Goal: Task Accomplishment & Management: Manage account settings

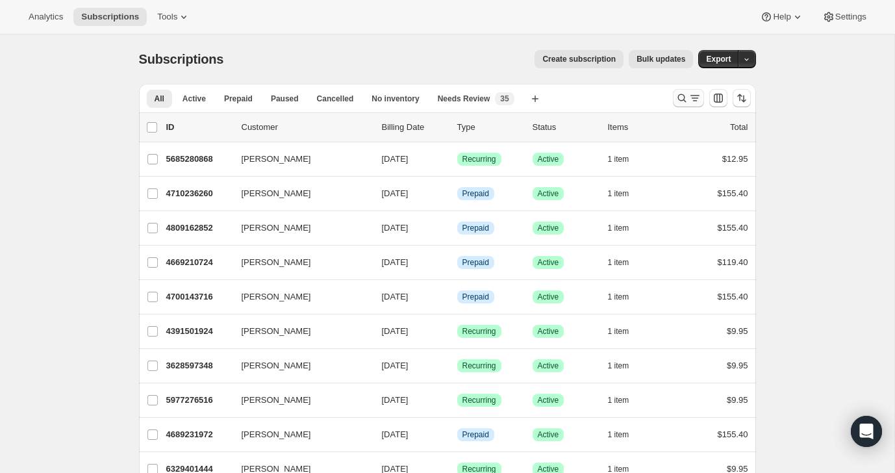
click at [687, 99] on icon "Search and filter results" at bounding box center [681, 98] width 13 height 13
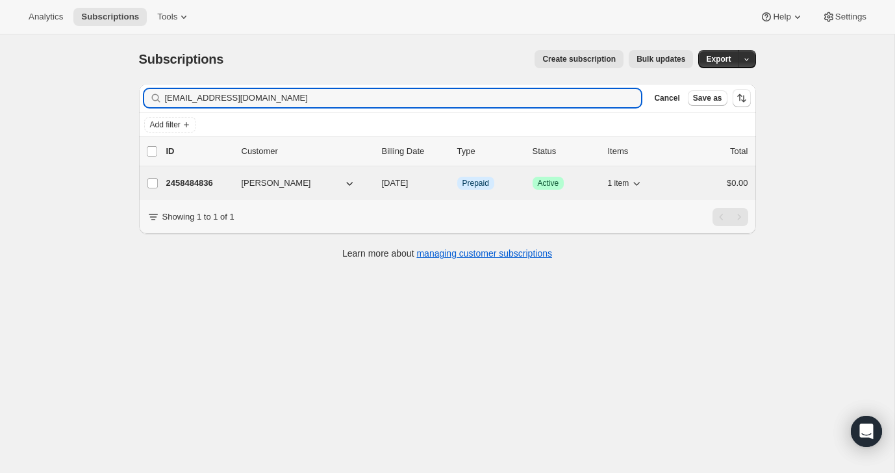
type input "[EMAIL_ADDRESS][DOMAIN_NAME]"
click at [691, 177] on div "$0.00" at bounding box center [715, 183] width 65 height 13
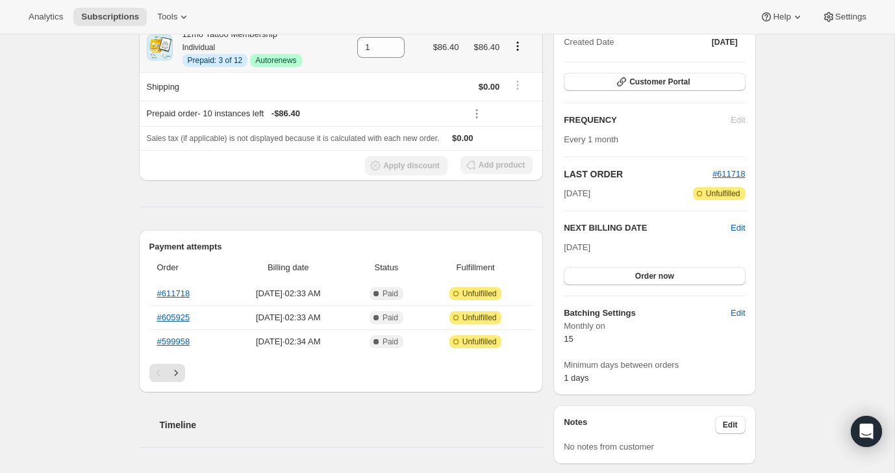
scroll to position [178, 0]
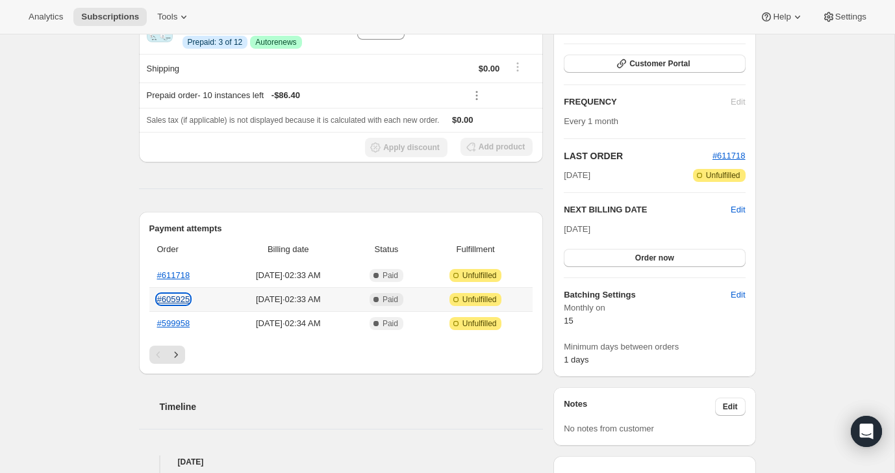
click at [171, 300] on link "#605925" at bounding box center [173, 299] width 33 height 10
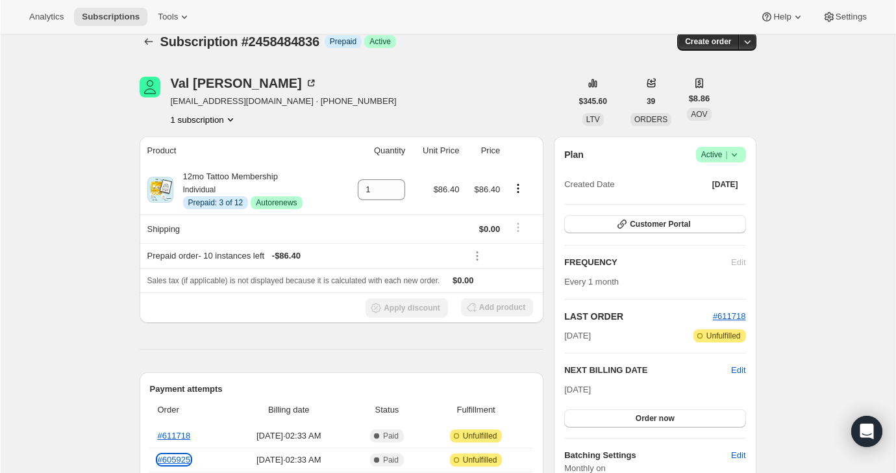
scroll to position [0, 0]
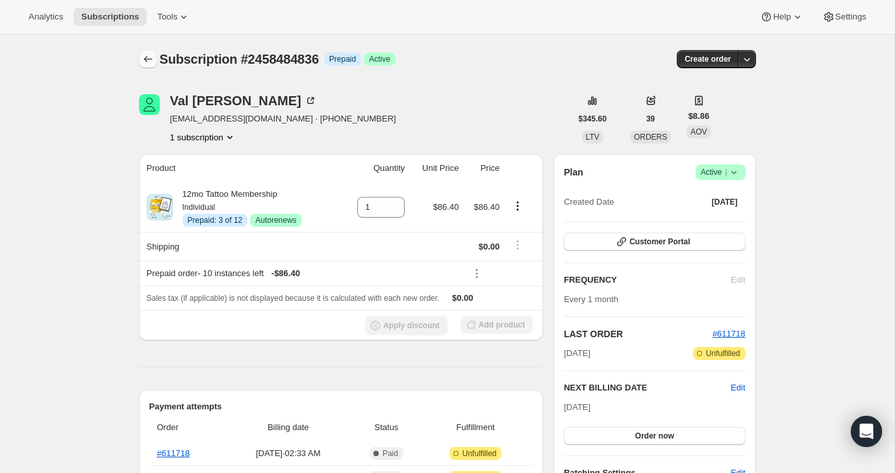
click at [145, 55] on icon "Subscriptions" at bounding box center [148, 59] width 13 height 13
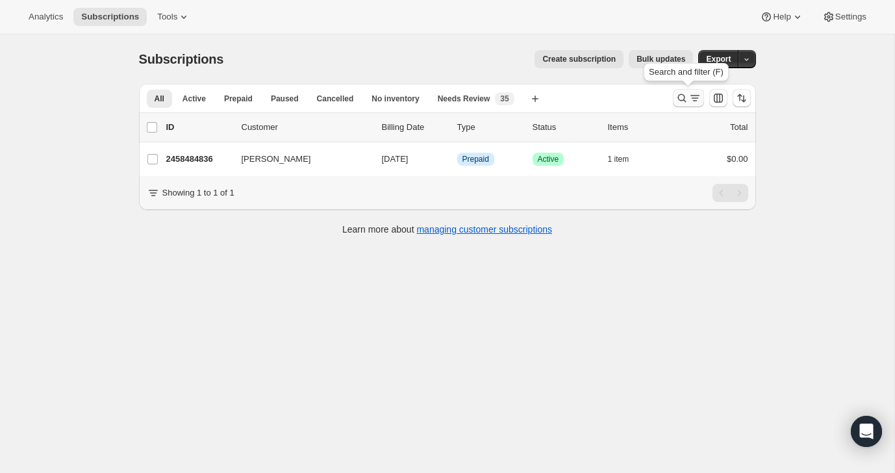
click at [682, 92] on icon "Search and filter results" at bounding box center [681, 98] width 13 height 13
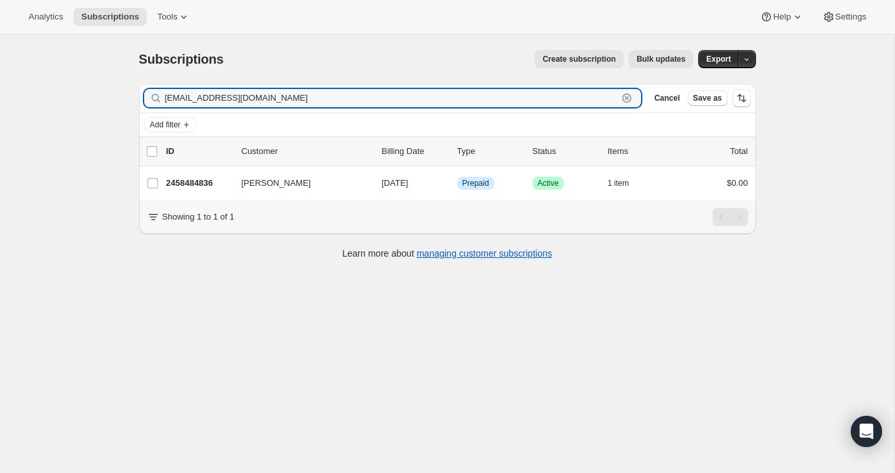
click at [628, 94] on icon "button" at bounding box center [626, 97] width 9 height 9
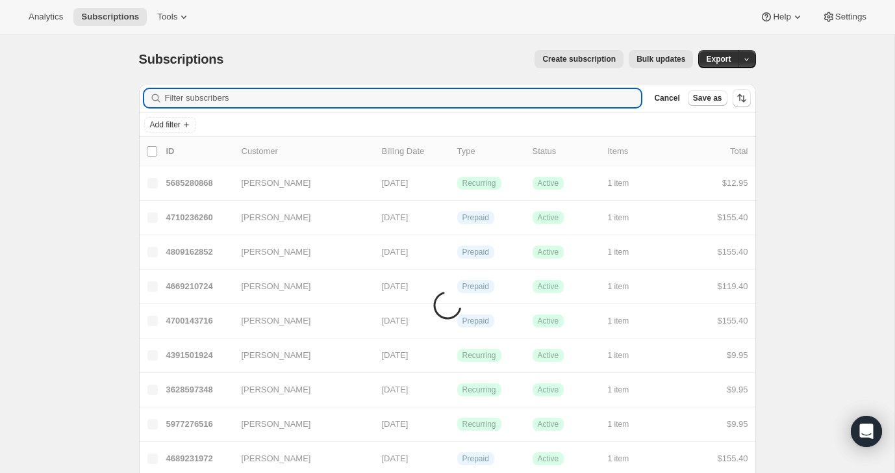
paste input "[PERSON_NAME][EMAIL_ADDRESS][PERSON_NAME][DOMAIN_NAME]"
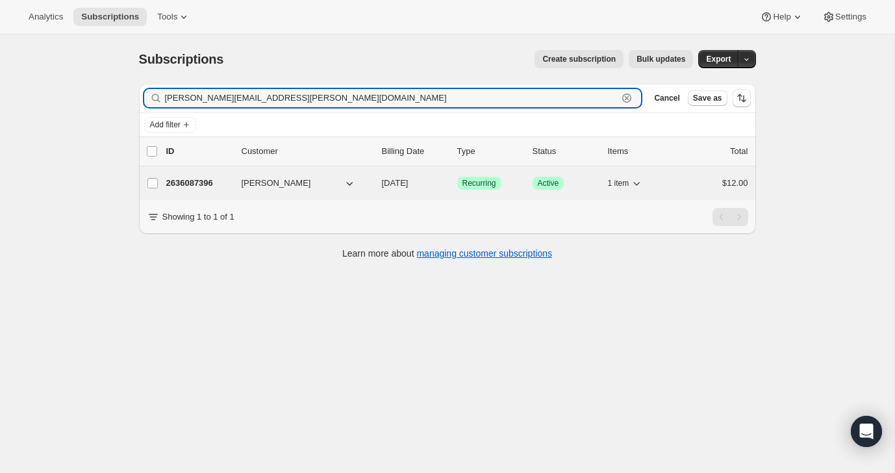
type input "[PERSON_NAME][EMAIL_ADDRESS][PERSON_NAME][DOMAIN_NAME]"
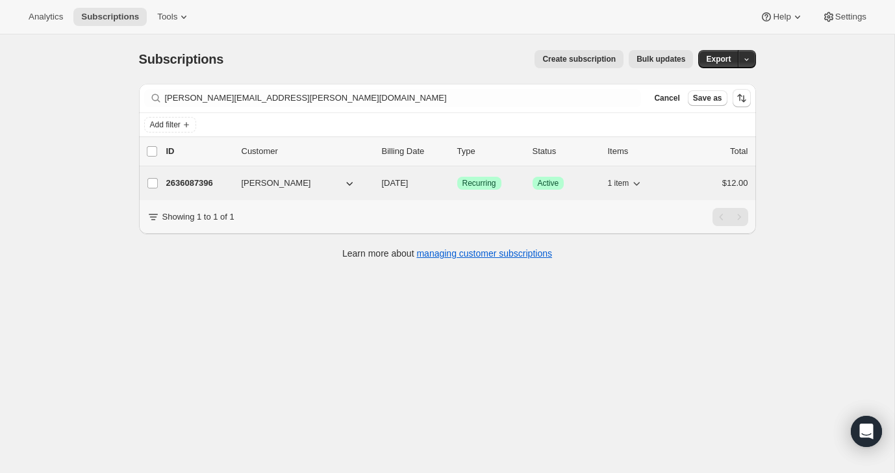
click at [690, 181] on div "$12.00" at bounding box center [715, 183] width 65 height 13
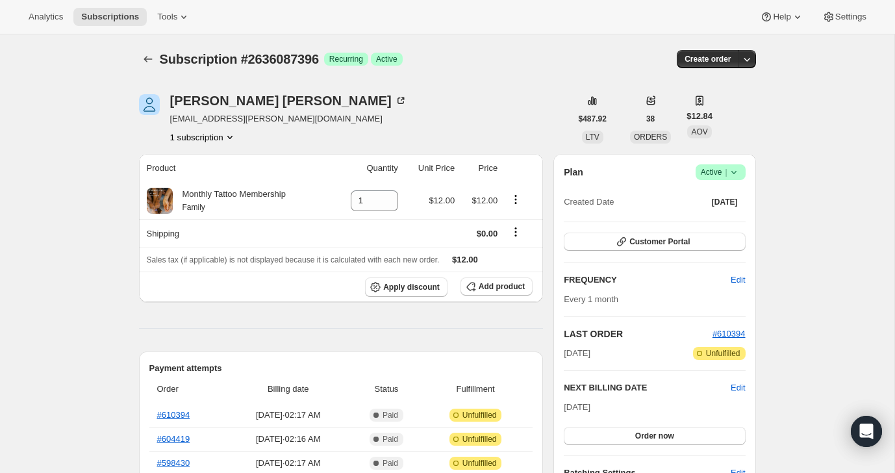
click at [714, 171] on span "Active |" at bounding box center [720, 172] width 40 height 13
click at [702, 230] on div "Pause subscription Cancel subscription" at bounding box center [716, 208] width 89 height 51
click at [702, 220] on span "Cancel subscription" at bounding box center [716, 220] width 73 height 10
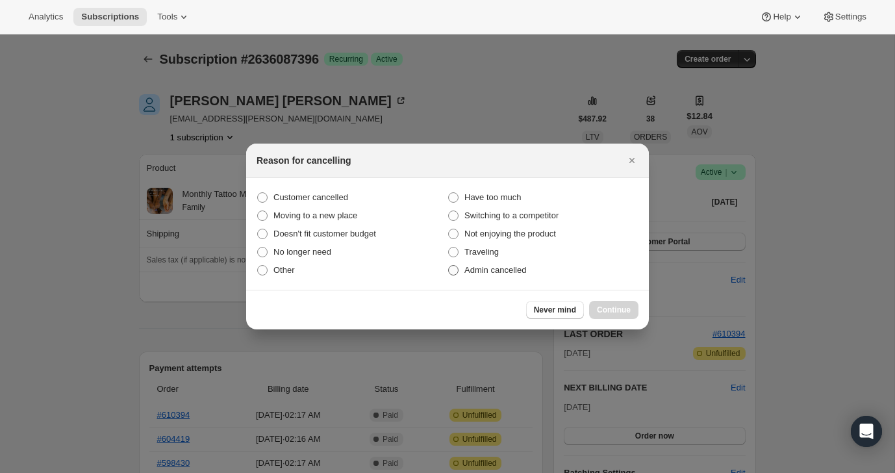
click at [547, 273] on label "Admin cancelled" at bounding box center [542, 270] width 191 height 18
click at [449, 265] on input "Admin cancelled" at bounding box center [448, 265] width 1 height 1
radio input "true"
click at [616, 320] on div "Never mind Continue" at bounding box center [447, 310] width 402 height 40
click at [616, 314] on span "Continue" at bounding box center [614, 309] width 34 height 10
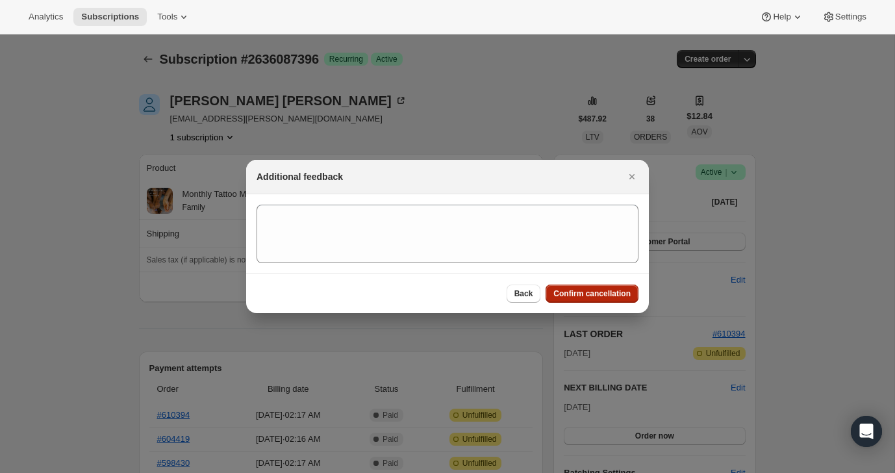
click at [611, 293] on span "Confirm cancellation" at bounding box center [591, 293] width 77 height 10
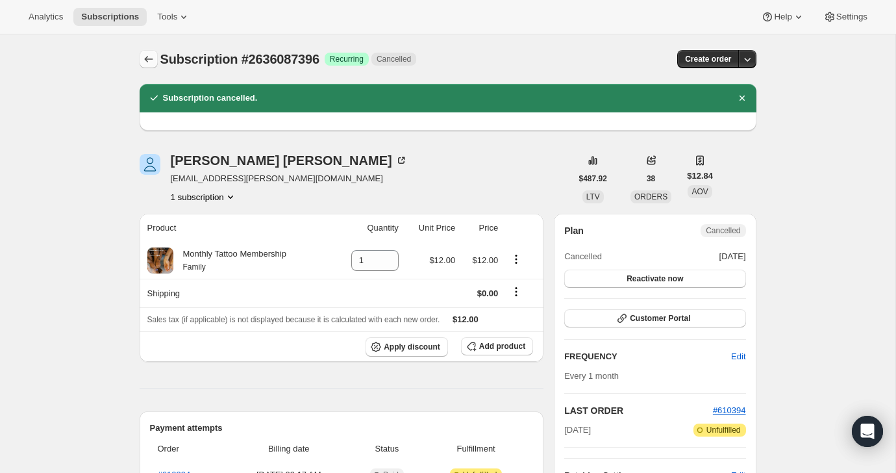
click at [153, 55] on icon "Subscriptions" at bounding box center [148, 59] width 13 height 13
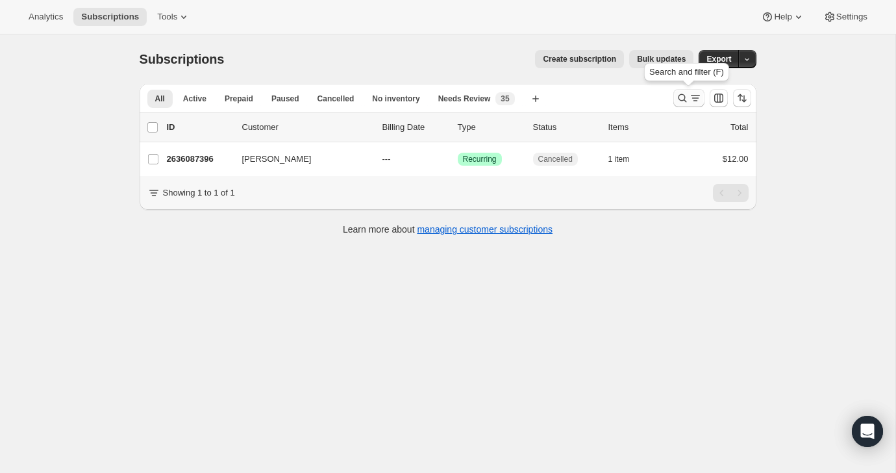
click at [685, 95] on icon "Search and filter results" at bounding box center [682, 98] width 13 height 13
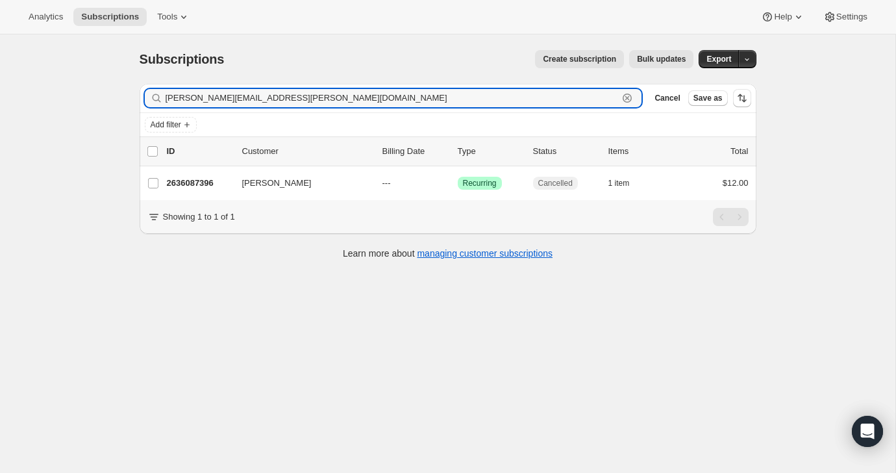
click at [628, 95] on icon "button" at bounding box center [627, 98] width 13 height 13
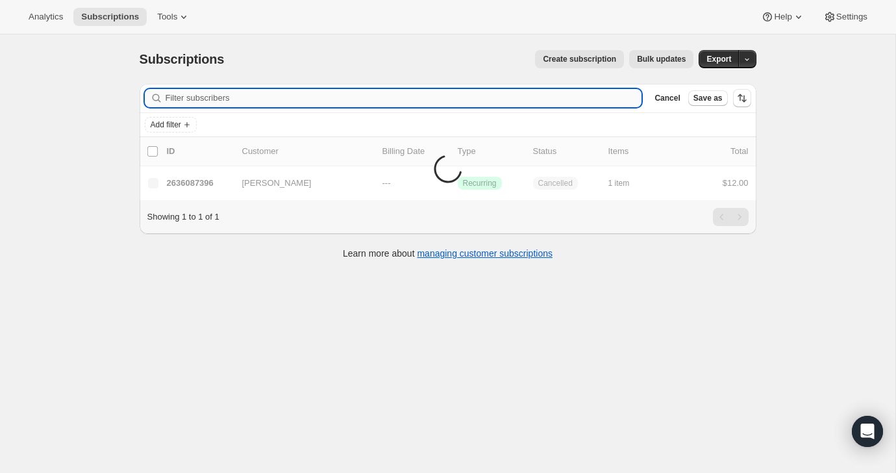
paste input "[EMAIL_ADDRESS][DOMAIN_NAME]"
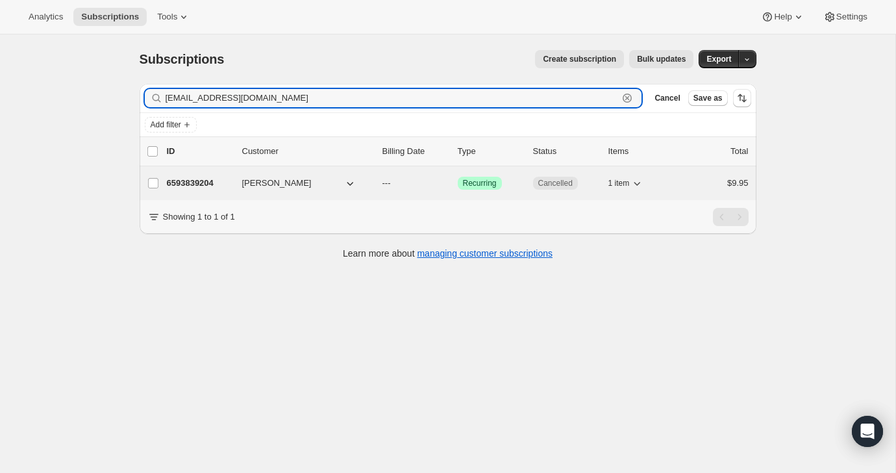
type input "[EMAIL_ADDRESS][DOMAIN_NAME]"
click at [678, 178] on div "6593839204 [PERSON_NAME] --- Success Recurring Cancelled 1 item $9.95" at bounding box center [458, 183] width 582 height 18
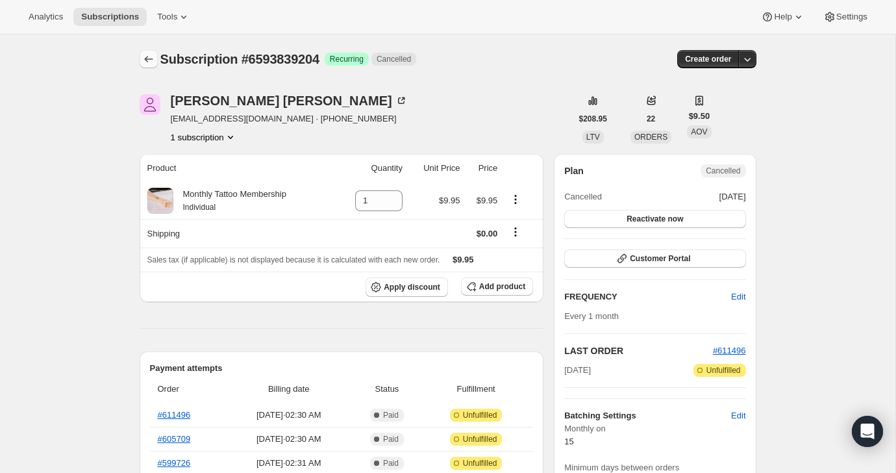
click at [152, 58] on icon "Subscriptions" at bounding box center [148, 59] width 13 height 13
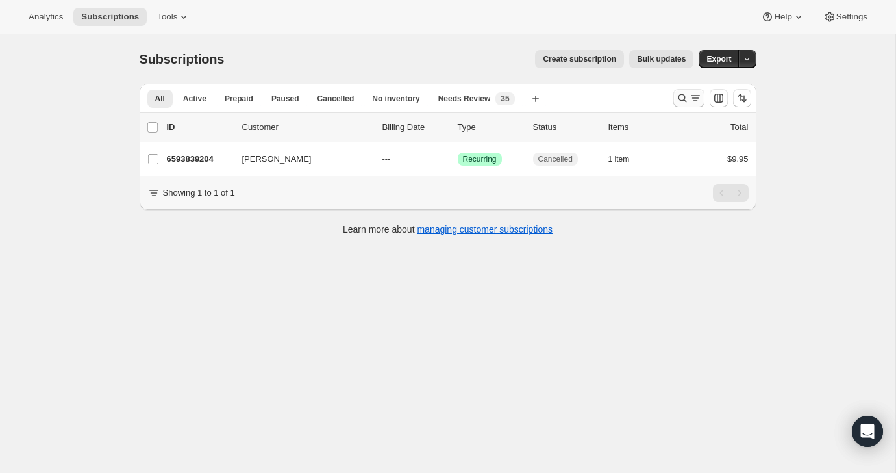
click at [678, 100] on icon "Search and filter results" at bounding box center [682, 98] width 13 height 13
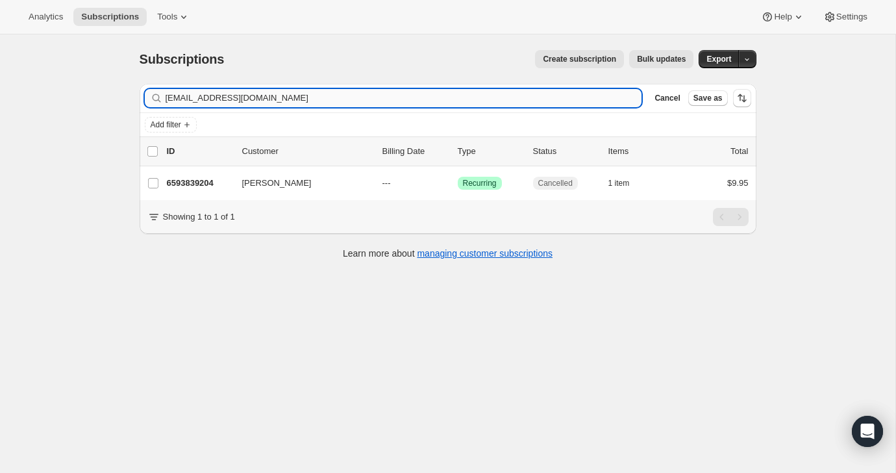
click at [600, 101] on input "[EMAIL_ADDRESS][DOMAIN_NAME]" at bounding box center [404, 98] width 476 height 18
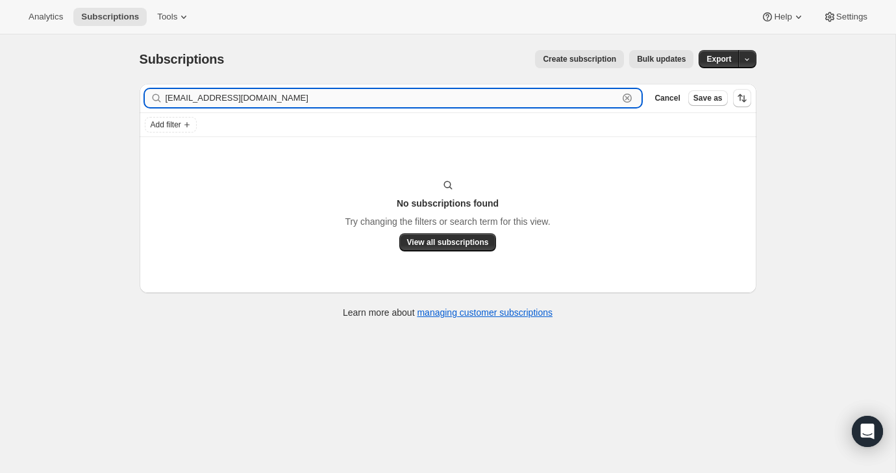
click at [295, 94] on input "[EMAIL_ADDRESS][DOMAIN_NAME]" at bounding box center [392, 98] width 453 height 18
paste input "[PERSON_NAME]"
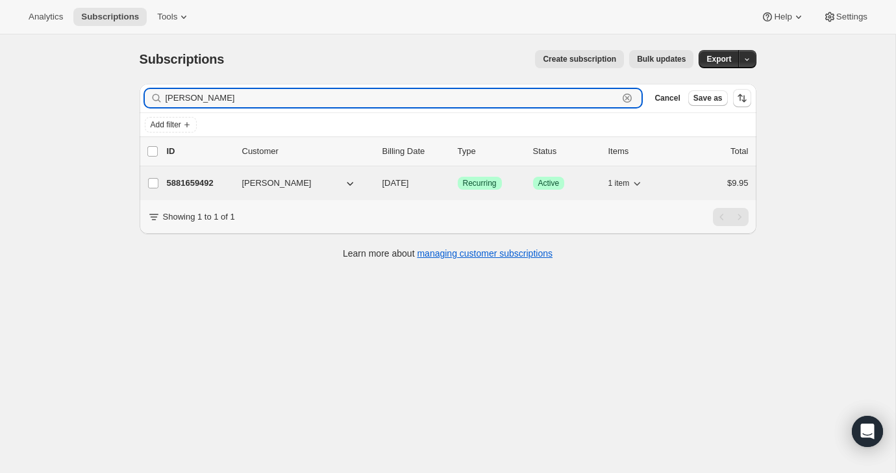
type input "[PERSON_NAME]"
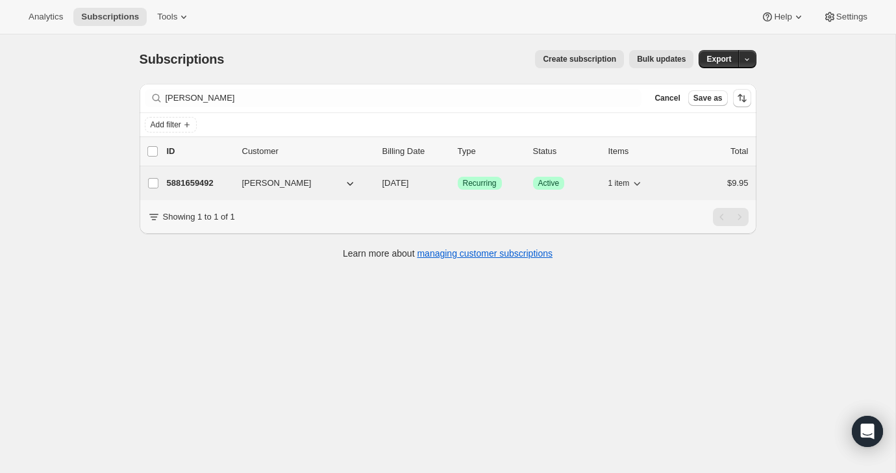
click at [674, 177] on div "5881659492 [PERSON_NAME] [DATE] Success Recurring Success Active 1 item $9.95" at bounding box center [458, 183] width 582 height 18
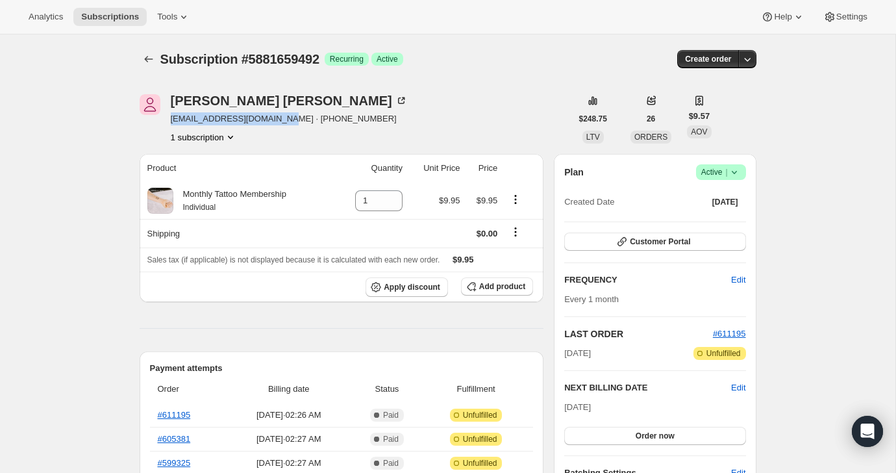
drag, startPoint x: 282, startPoint y: 119, endPoint x: 171, endPoint y: 121, distance: 111.7
click at [171, 121] on span "[EMAIL_ADDRESS][DOMAIN_NAME] · [PHONE_NUMBER]" at bounding box center [289, 118] width 237 height 13
copy span "[EMAIL_ADDRESS][DOMAIN_NAME]"
click at [428, 97] on div "[PERSON_NAME] [EMAIL_ADDRESS][DOMAIN_NAME] · [PHONE_NUMBER] 1 subscription" at bounding box center [356, 118] width 432 height 49
click at [725, 165] on span "Success Active |" at bounding box center [721, 172] width 50 height 16
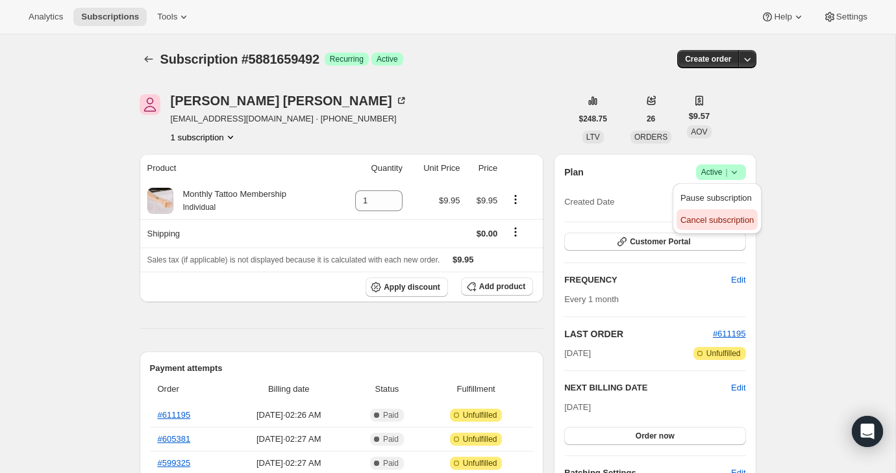
click at [718, 217] on span "Cancel subscription" at bounding box center [716, 220] width 73 height 10
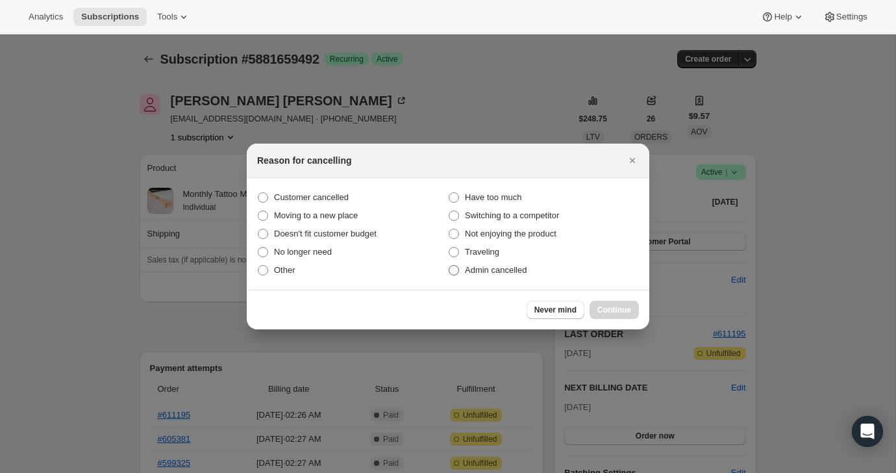
click at [540, 264] on label "Admin cancelled" at bounding box center [543, 270] width 191 height 18
click at [449, 265] on input "Admin cancelled" at bounding box center [449, 265] width 1 height 1
radio input "true"
click at [614, 310] on span "Continue" at bounding box center [614, 309] width 34 height 10
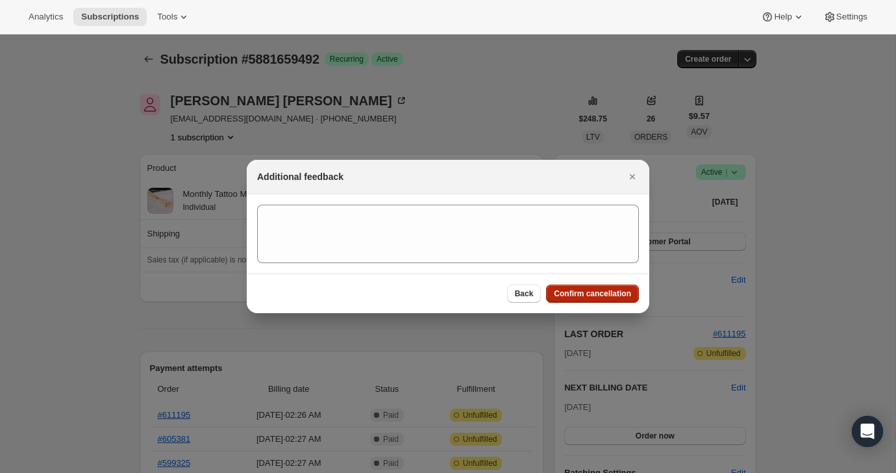
click at [614, 292] on span "Confirm cancellation" at bounding box center [592, 293] width 77 height 10
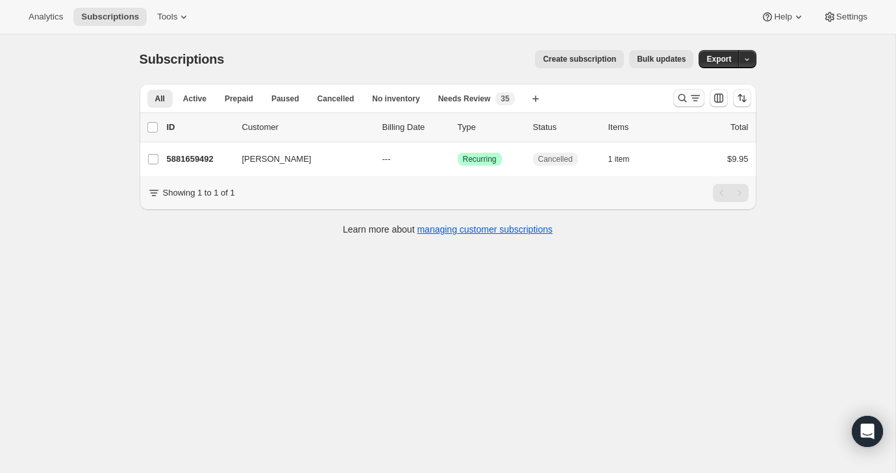
click at [676, 97] on icon "Search and filter results" at bounding box center [682, 98] width 13 height 13
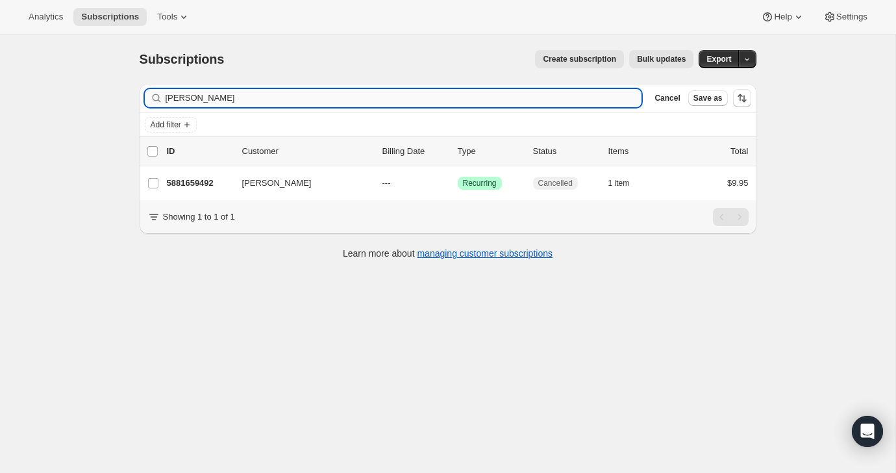
click at [532, 102] on input "[PERSON_NAME]" at bounding box center [404, 98] width 476 height 18
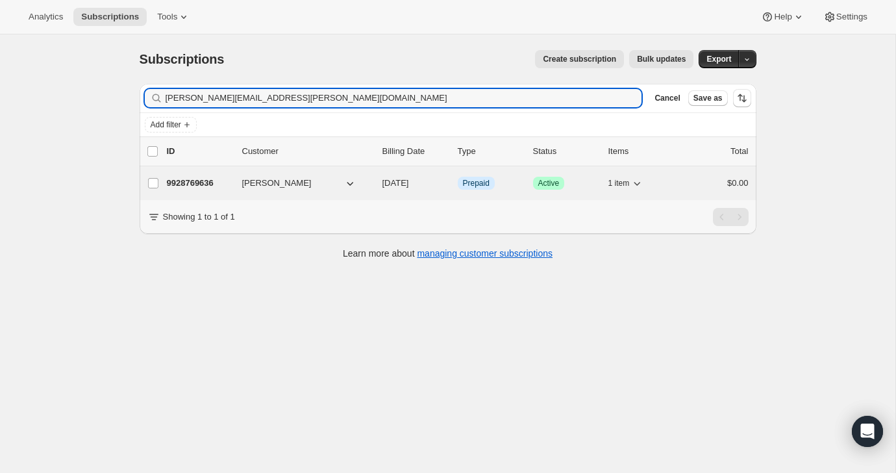
type input "[PERSON_NAME][EMAIL_ADDRESS][PERSON_NAME][DOMAIN_NAME]"
click at [702, 177] on div "$0.00" at bounding box center [716, 183] width 65 height 13
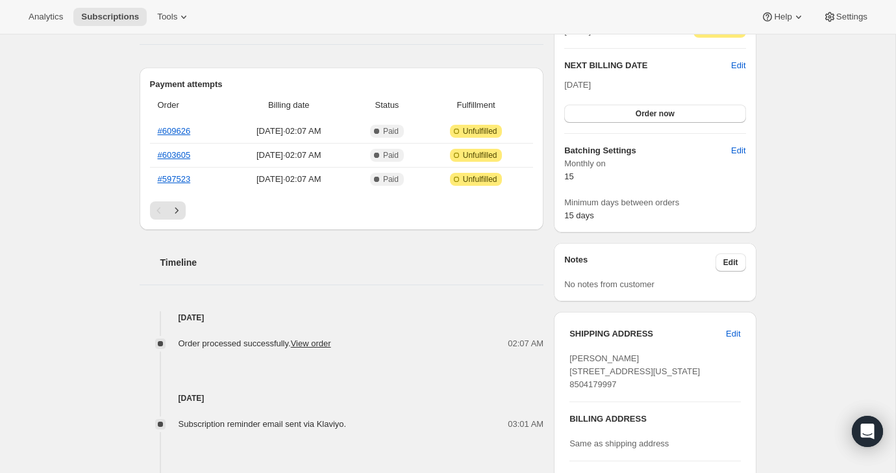
scroll to position [327, 0]
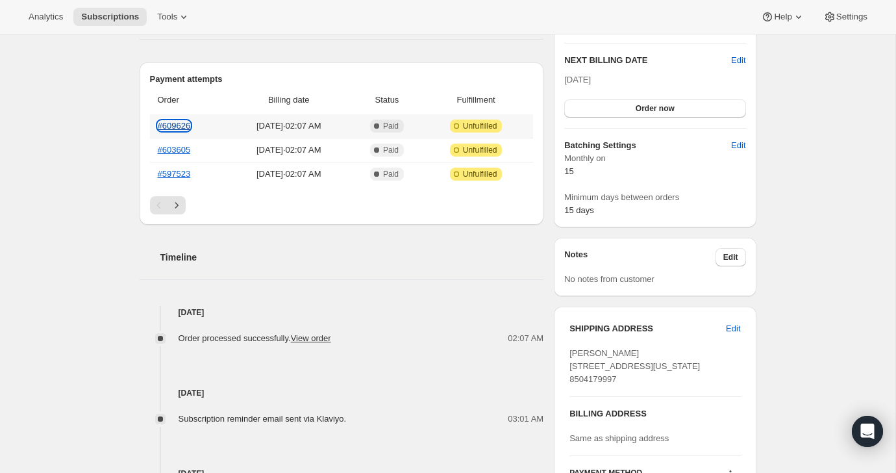
click at [190, 124] on link "#609626" at bounding box center [174, 126] width 33 height 10
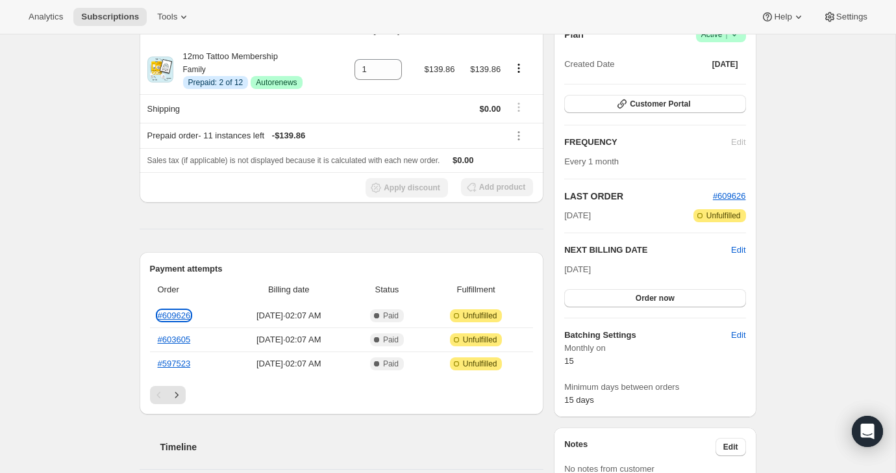
scroll to position [0, 0]
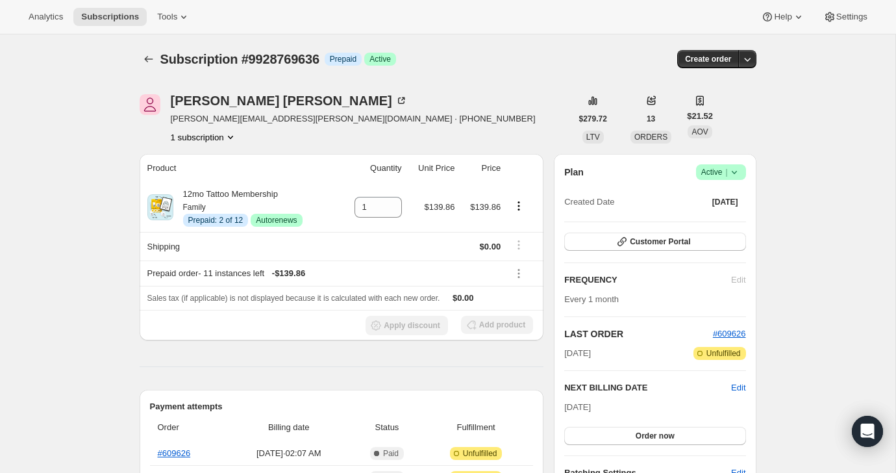
click at [718, 168] on span "Active |" at bounding box center [721, 172] width 40 height 13
click at [697, 219] on span "Cancel subscription" at bounding box center [716, 220] width 73 height 10
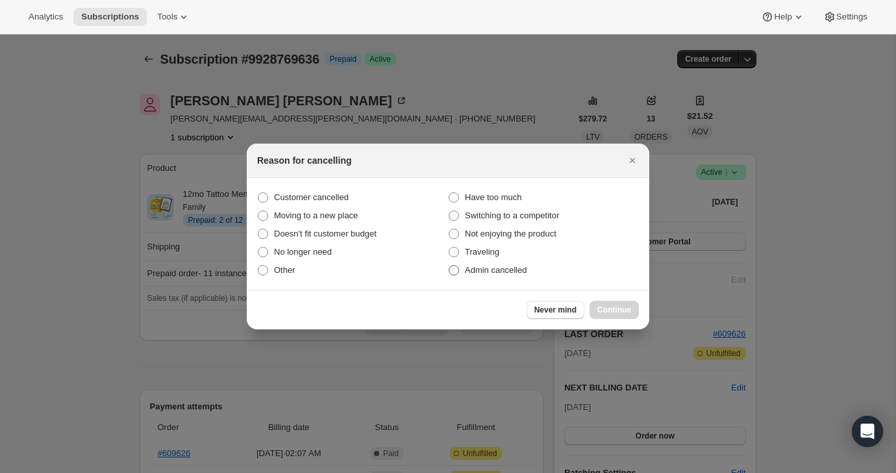
click at [549, 269] on label "Admin cancelled" at bounding box center [543, 270] width 191 height 18
click at [449, 265] on input "Admin cancelled" at bounding box center [449, 265] width 1 height 1
radio input "true"
click at [621, 302] on button "Continue" at bounding box center [613, 310] width 49 height 18
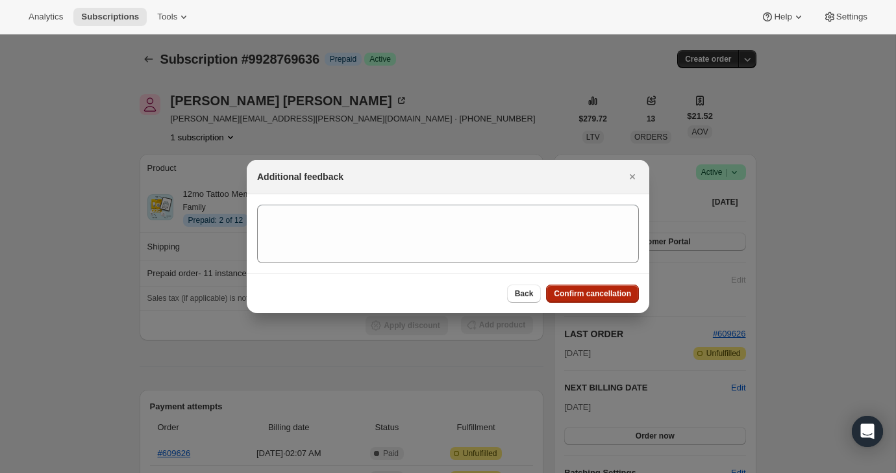
click at [621, 293] on span "Confirm cancellation" at bounding box center [592, 293] width 77 height 10
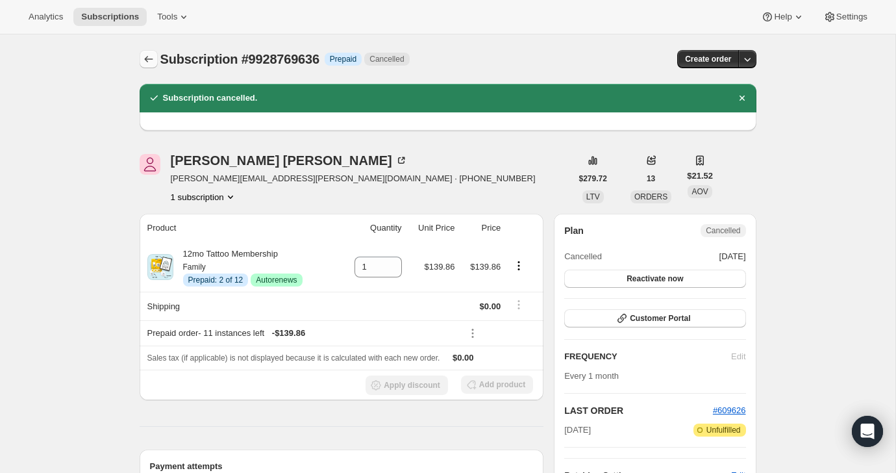
click at [149, 64] on icon "Subscriptions" at bounding box center [148, 59] width 13 height 13
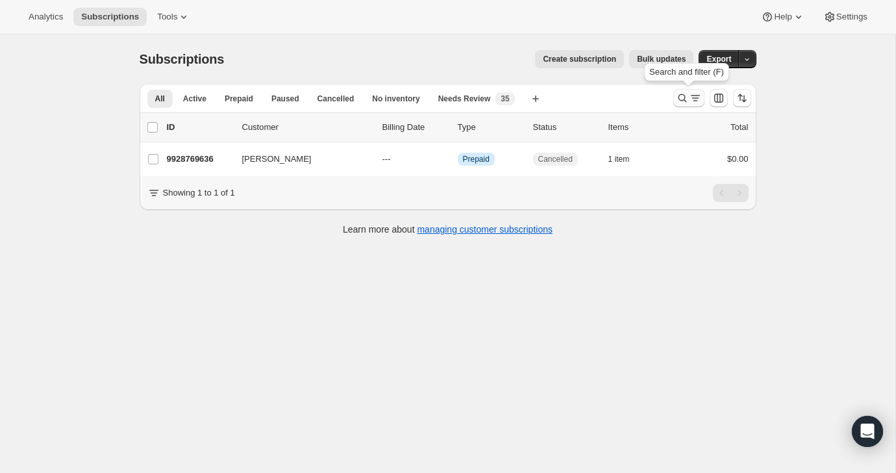
click at [685, 99] on icon "Search and filter results" at bounding box center [682, 98] width 13 height 13
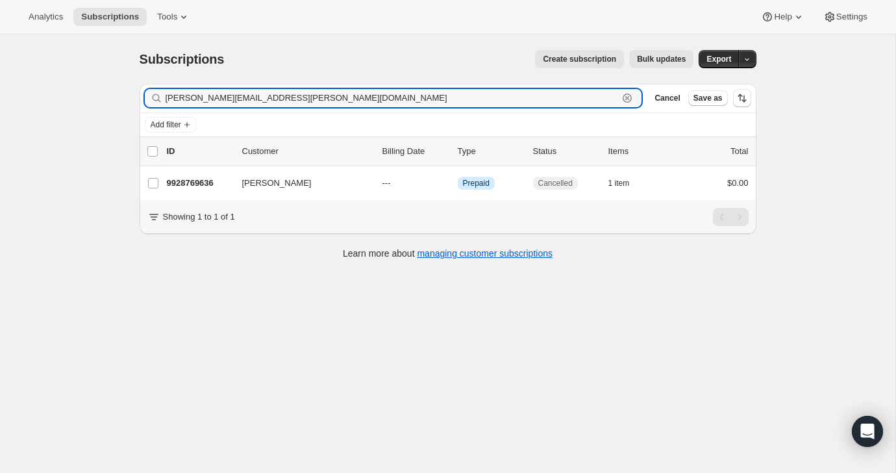
click at [632, 94] on icon "button" at bounding box center [627, 98] width 13 height 13
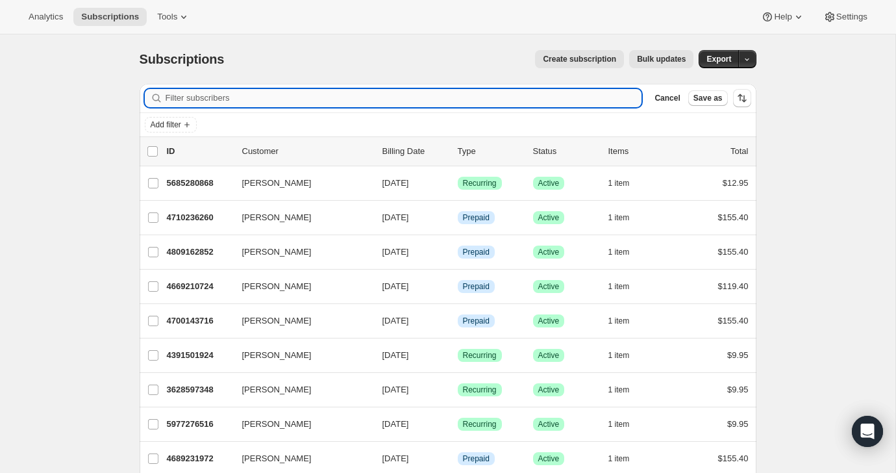
paste input "vandykejodi4@gmail.com"
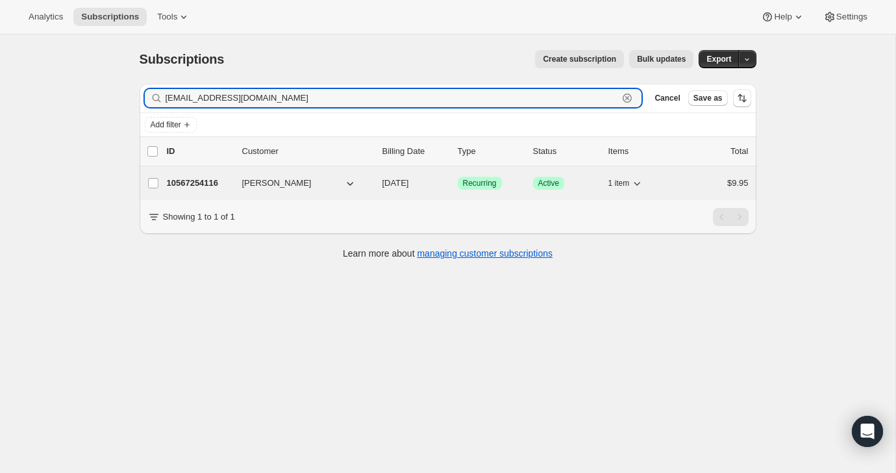
type input "vandykejodi4@gmail.com"
click at [716, 181] on div "$9.95" at bounding box center [716, 183] width 65 height 13
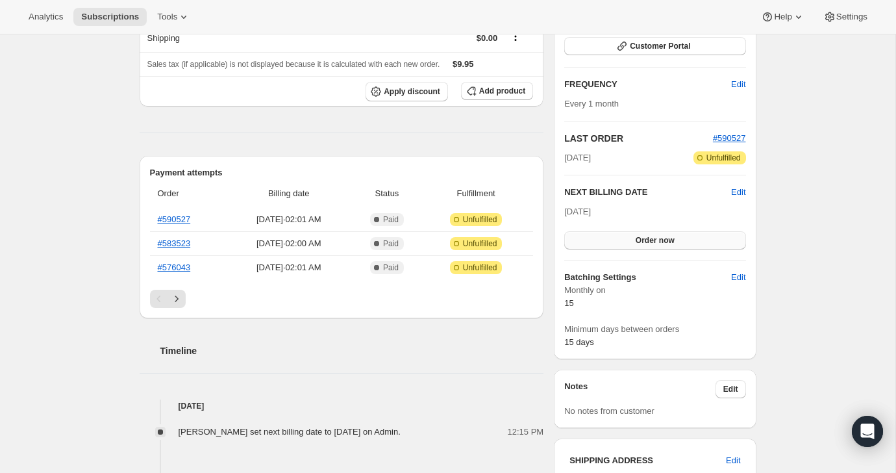
scroll to position [192, 0]
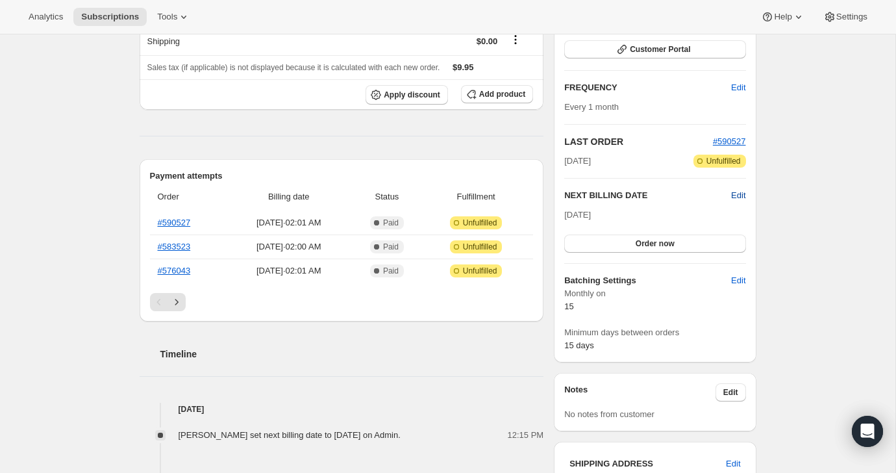
click at [731, 194] on span "Edit" at bounding box center [738, 195] width 14 height 13
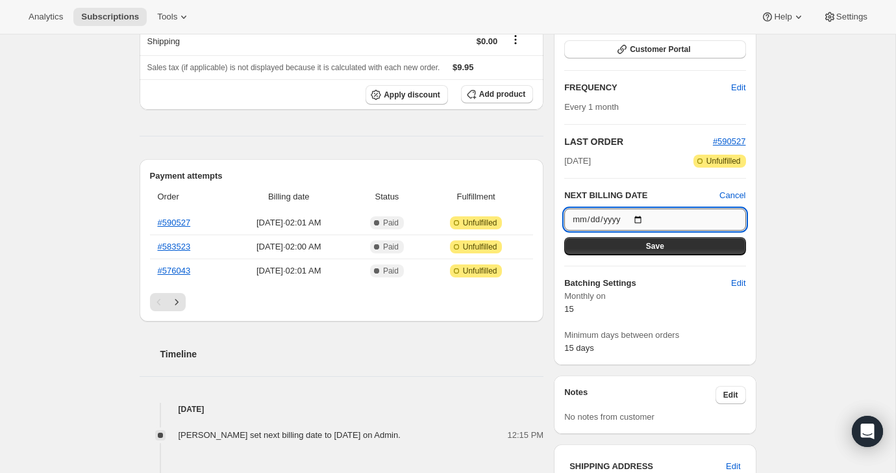
click at [641, 214] on input "2025-10-15" at bounding box center [654, 219] width 181 height 22
type input "2026-01-15"
click at [663, 246] on span "Save" at bounding box center [655, 246] width 18 height 10
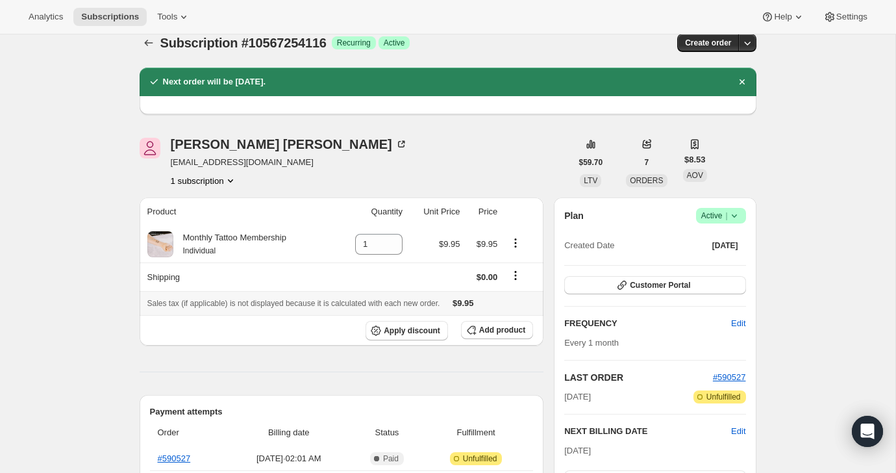
scroll to position [0, 0]
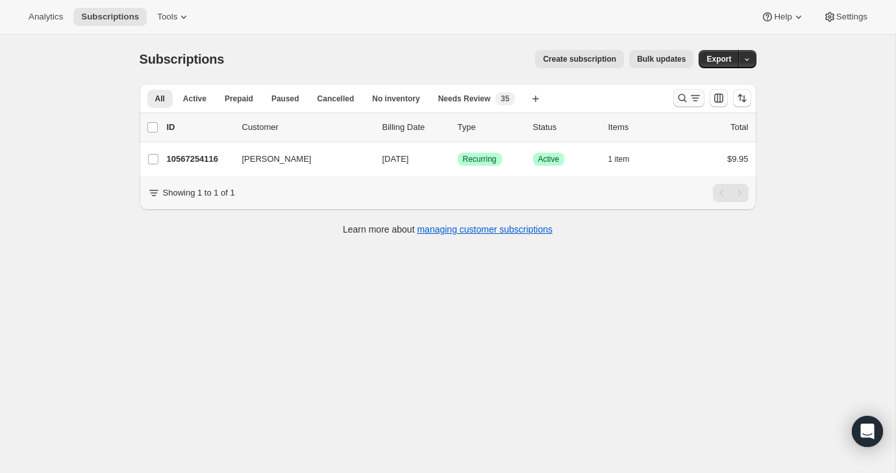
click at [687, 95] on icon "Search and filter results" at bounding box center [682, 98] width 13 height 13
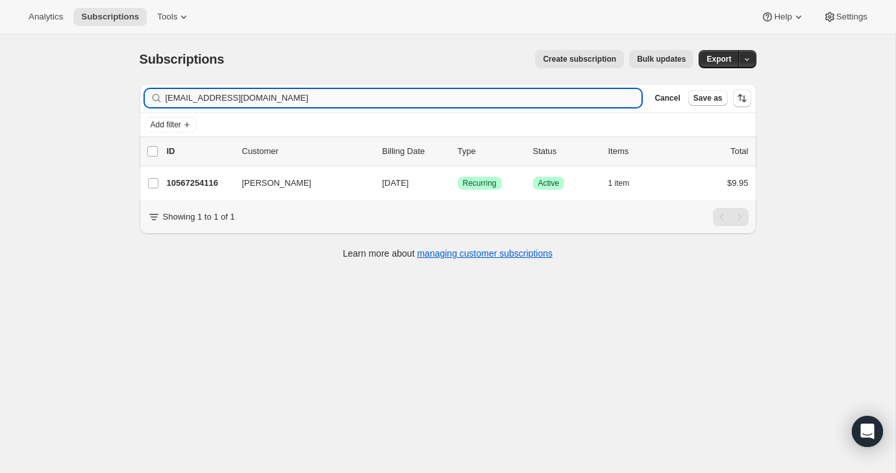
click at [584, 94] on input "[EMAIL_ADDRESS][DOMAIN_NAME]" at bounding box center [404, 98] width 476 height 18
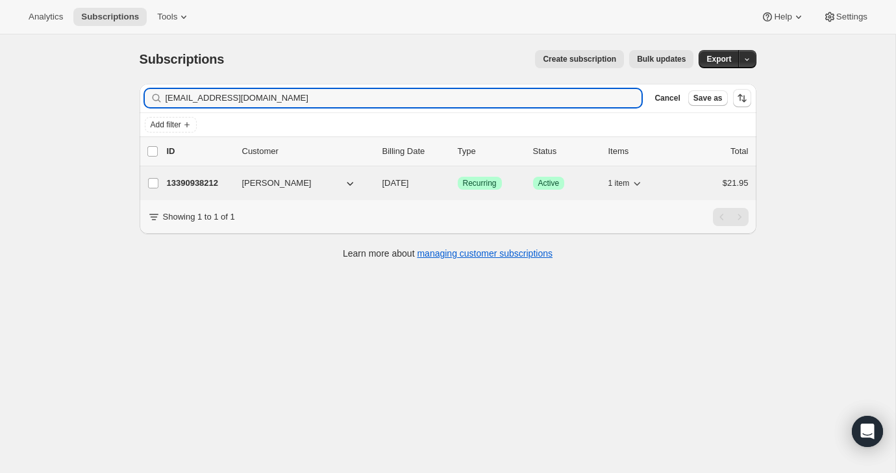
type input "jtremblay@gretrix.com"
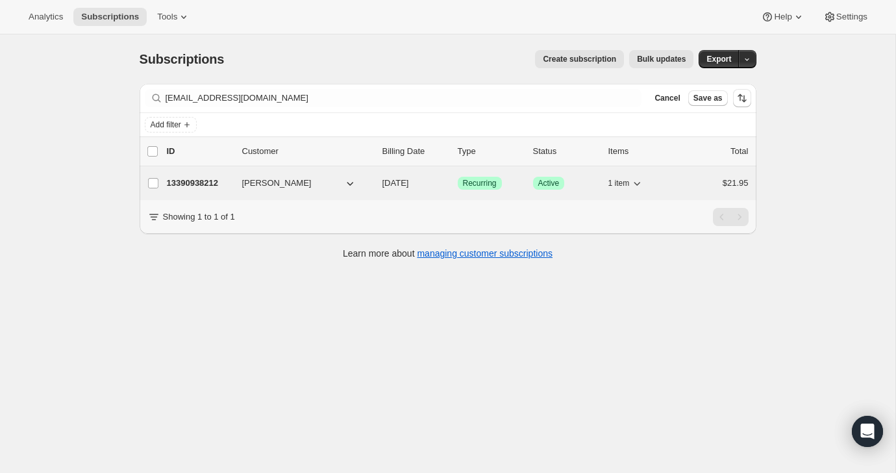
click at [689, 188] on div "$21.95" at bounding box center [716, 183] width 65 height 13
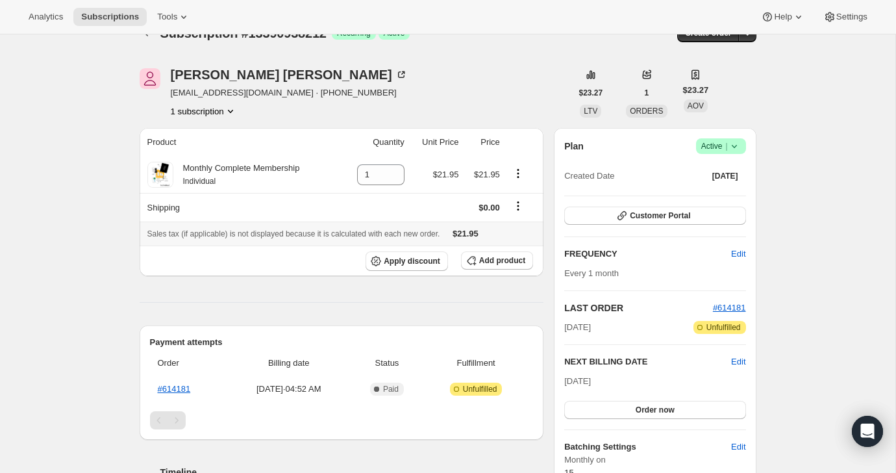
scroll to position [27, 0]
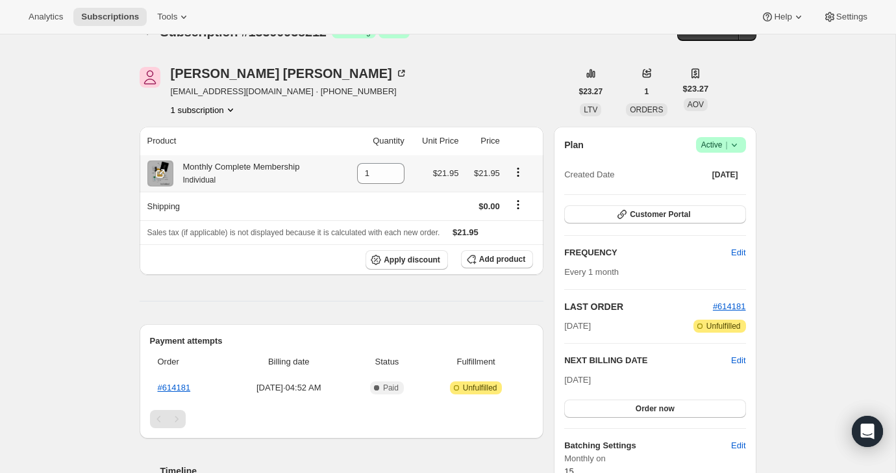
click at [517, 167] on icon "Product actions" at bounding box center [518, 172] width 13 height 13
click at [517, 195] on span "Swap variant" at bounding box center [518, 197] width 49 height 10
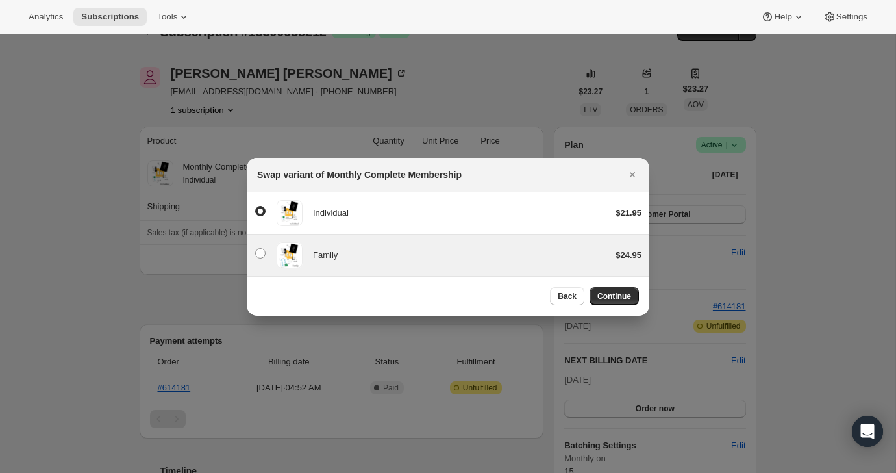
click at [482, 244] on div "Family $24.95" at bounding box center [447, 255] width 387 height 26
radio input "false"
radio input "true"
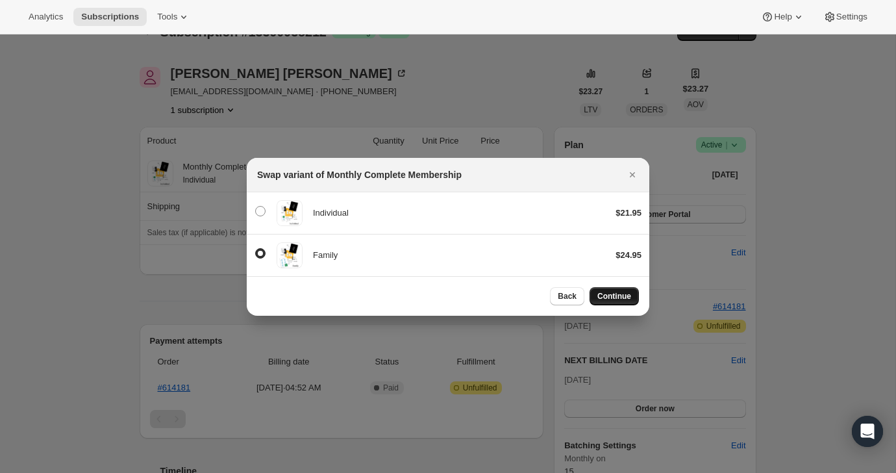
click at [632, 303] on button "Continue" at bounding box center [613, 296] width 49 height 18
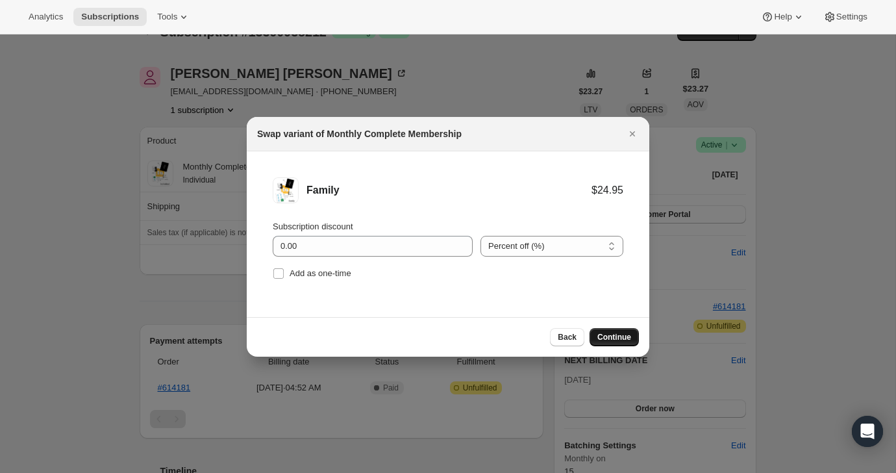
click at [617, 337] on span "Continue" at bounding box center [614, 337] width 34 height 10
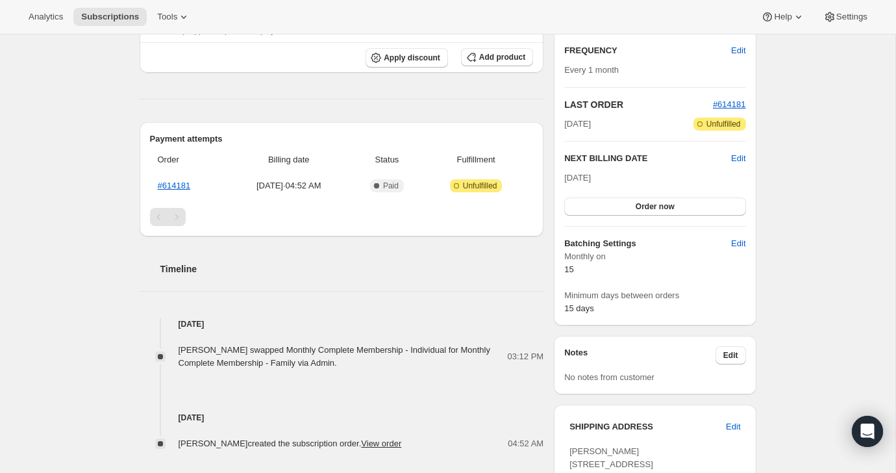
scroll to position [0, 0]
